Goal: Information Seeking & Learning: Learn about a topic

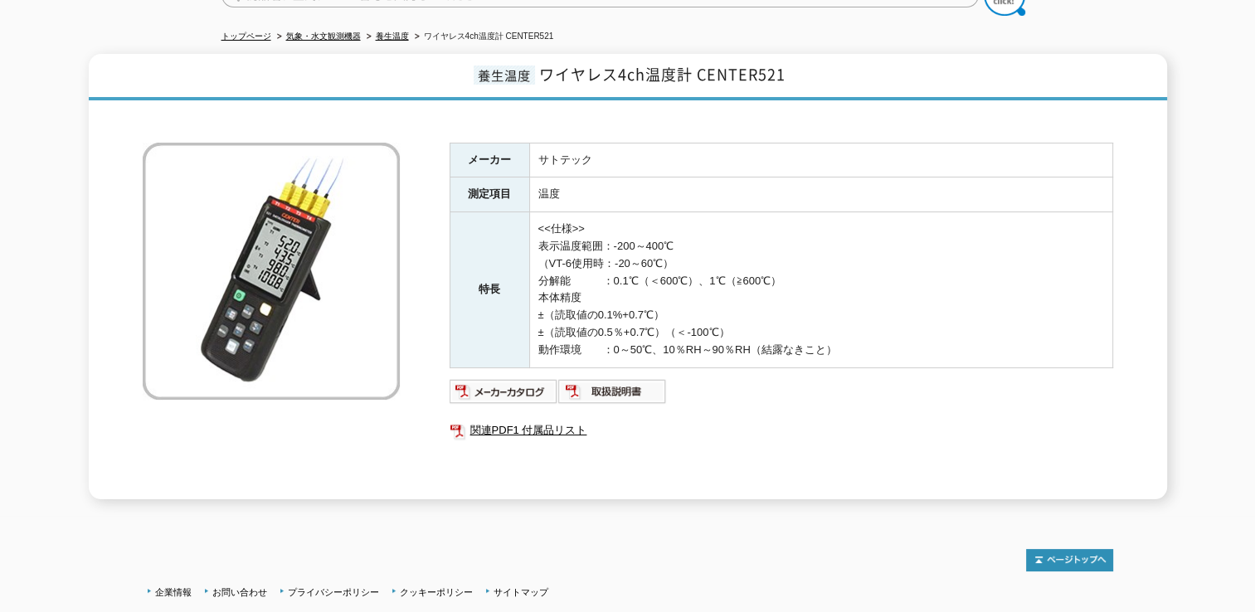
scroll to position [249, 0]
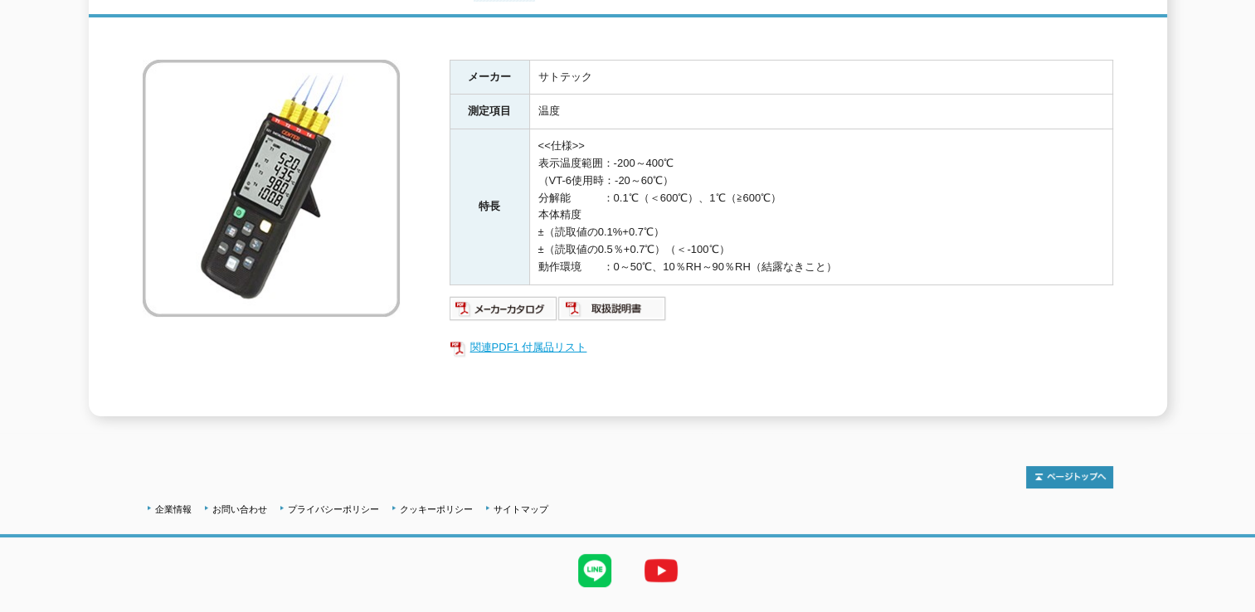
click at [554, 337] on link "関連PDF1 付属品リスト" at bounding box center [782, 348] width 664 height 22
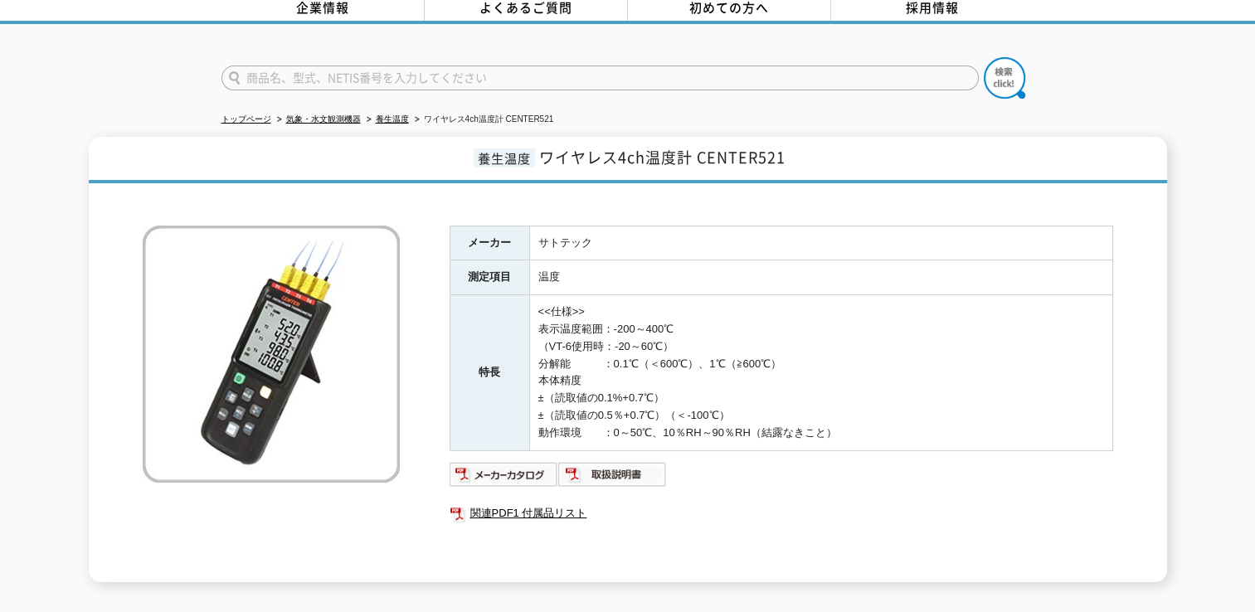
scroll to position [166, 0]
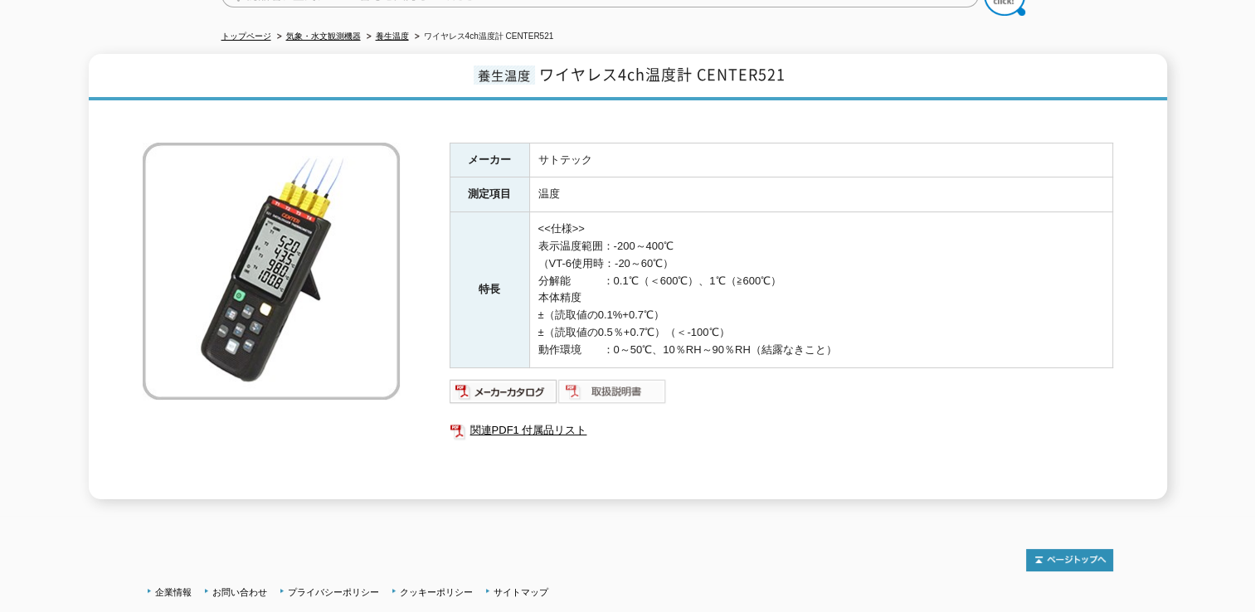
click at [597, 378] on img at bounding box center [612, 391] width 109 height 27
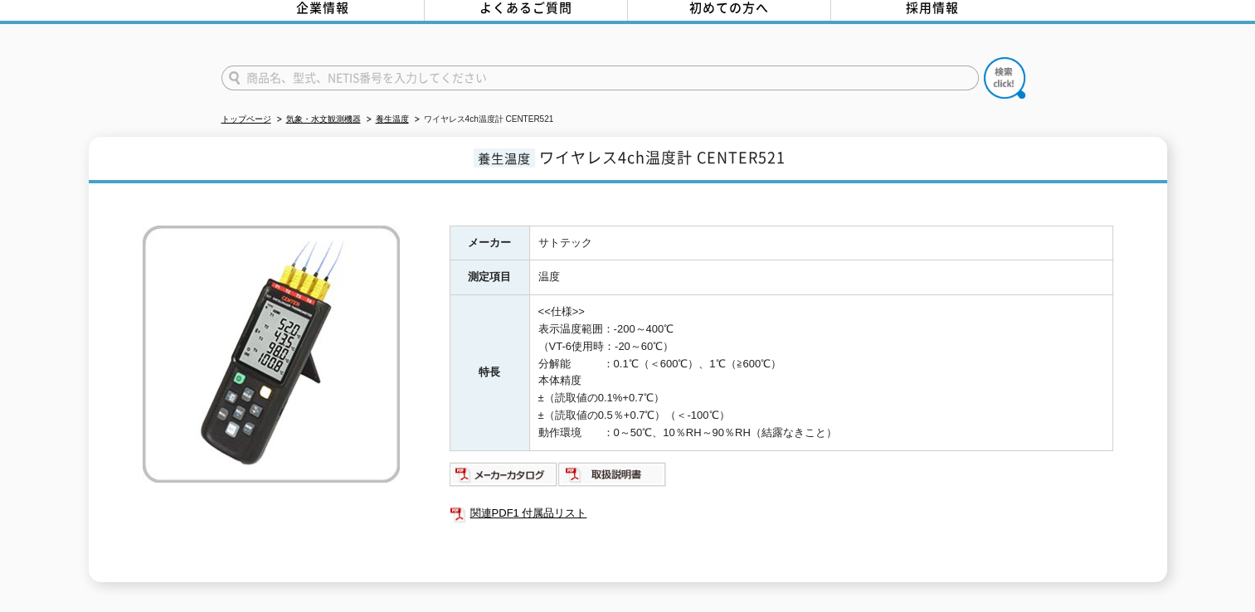
scroll to position [249, 0]
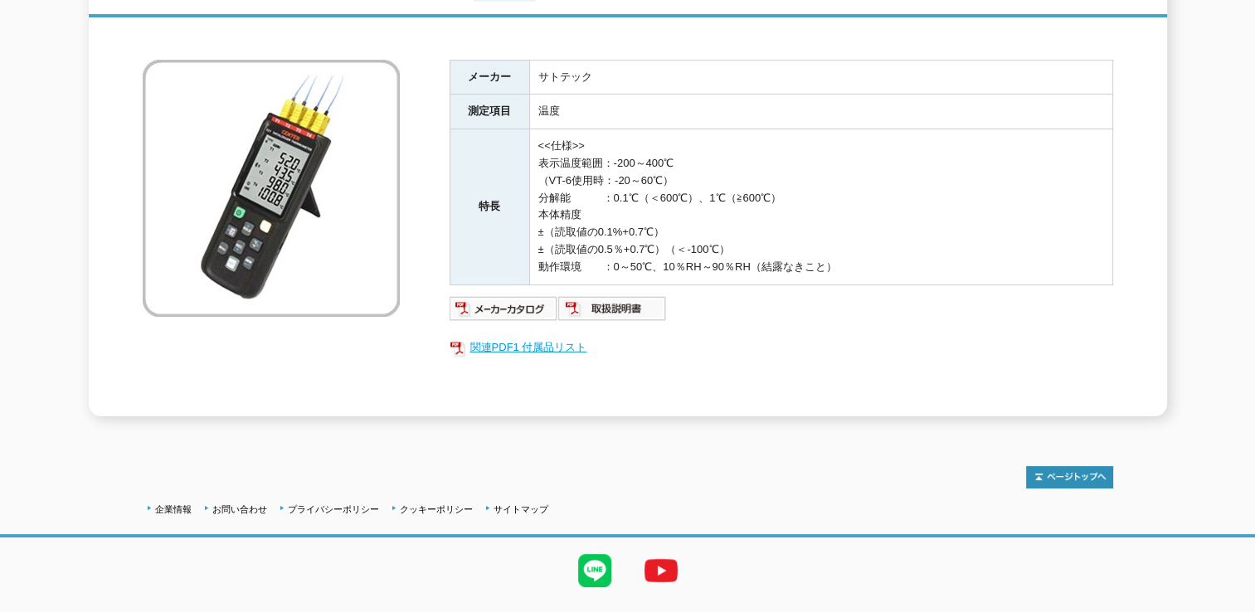
click at [548, 337] on link "関連PDF1 付属品リスト" at bounding box center [782, 348] width 664 height 22
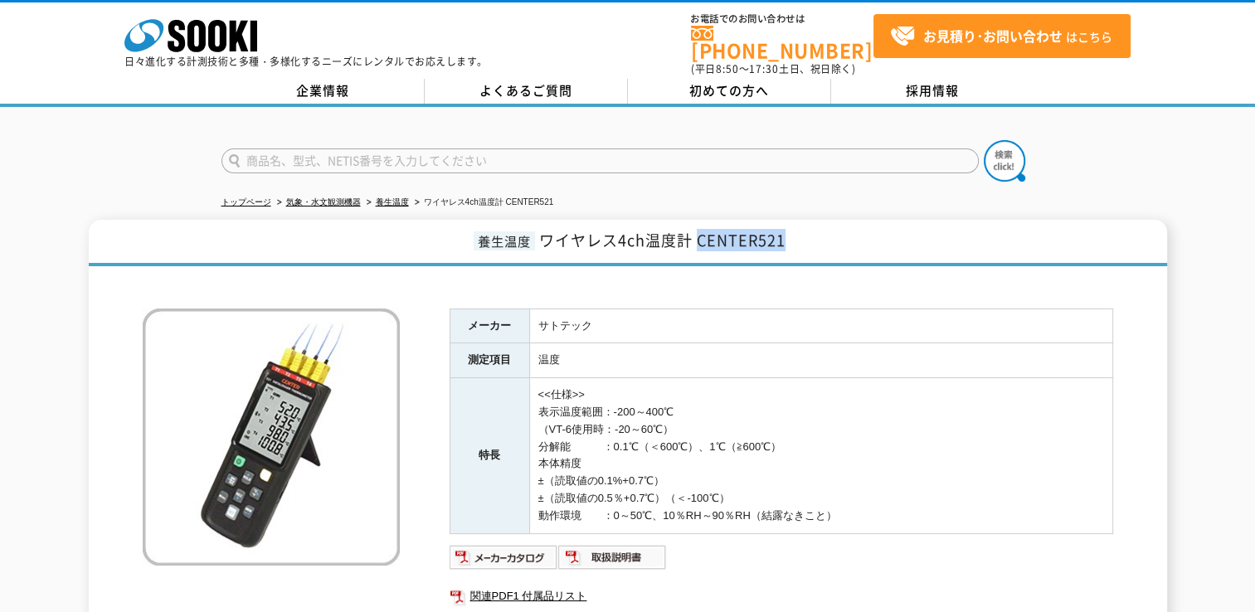
drag, startPoint x: 699, startPoint y: 234, endPoint x: 787, endPoint y: 234, distance: 88.0
click at [787, 234] on h1 "養生温度 ワイヤレス4ch温度計 CENTER521" at bounding box center [628, 243] width 1079 height 46
copy span "CENTER521"
click at [504, 154] on input "text" at bounding box center [601, 161] width 758 height 25
paste input "CENTER521"
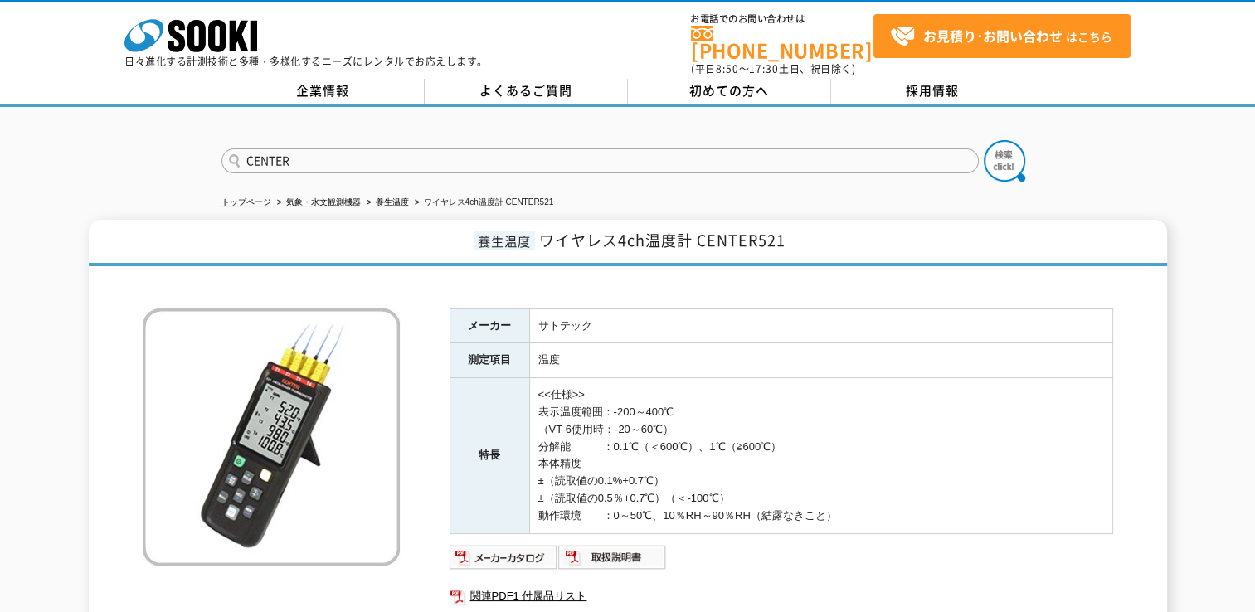
type input "CENTER"
click at [984, 140] on button at bounding box center [1004, 160] width 41 height 41
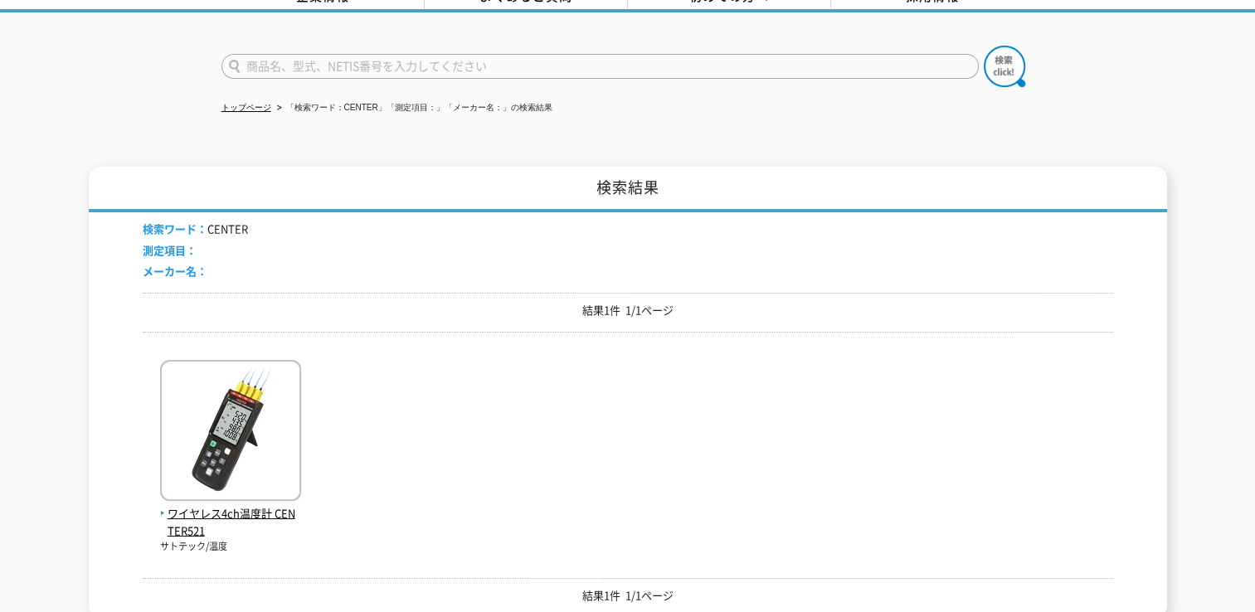
scroll to position [166, 0]
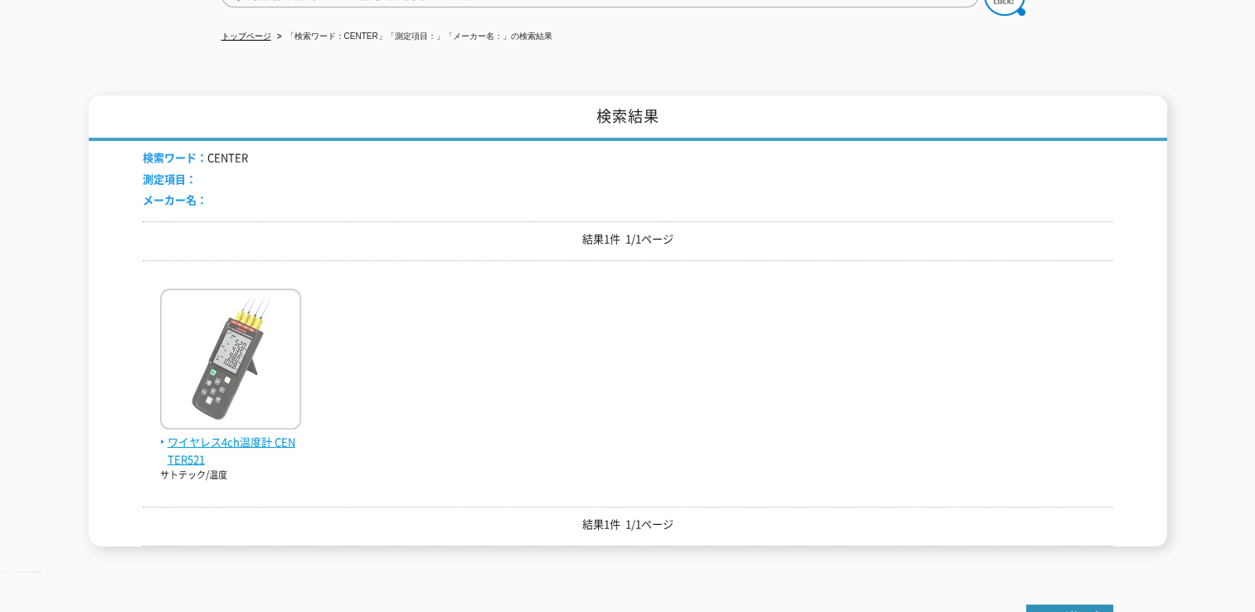
click at [257, 434] on span "ワイヤレス4ch温度計 CENTER521" at bounding box center [230, 451] width 141 height 35
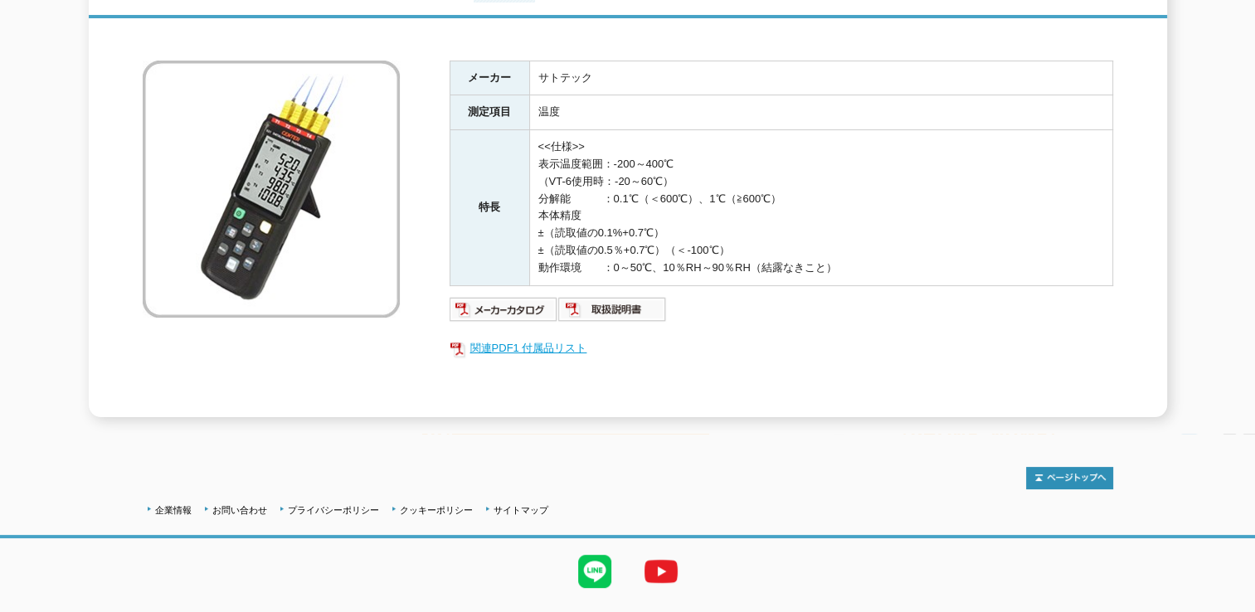
scroll to position [249, 0]
click at [596, 300] on img at bounding box center [612, 308] width 109 height 27
click at [458, 298] on img at bounding box center [504, 308] width 109 height 27
click at [587, 304] on img at bounding box center [612, 308] width 109 height 27
